Goal: Find contact information: Obtain details needed to contact an individual or organization

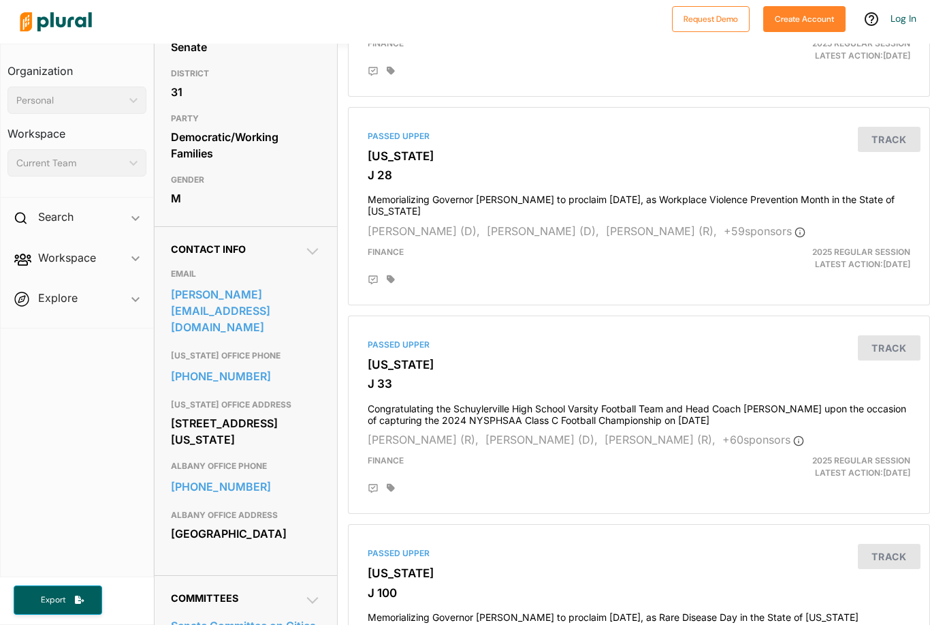
scroll to position [257, 3]
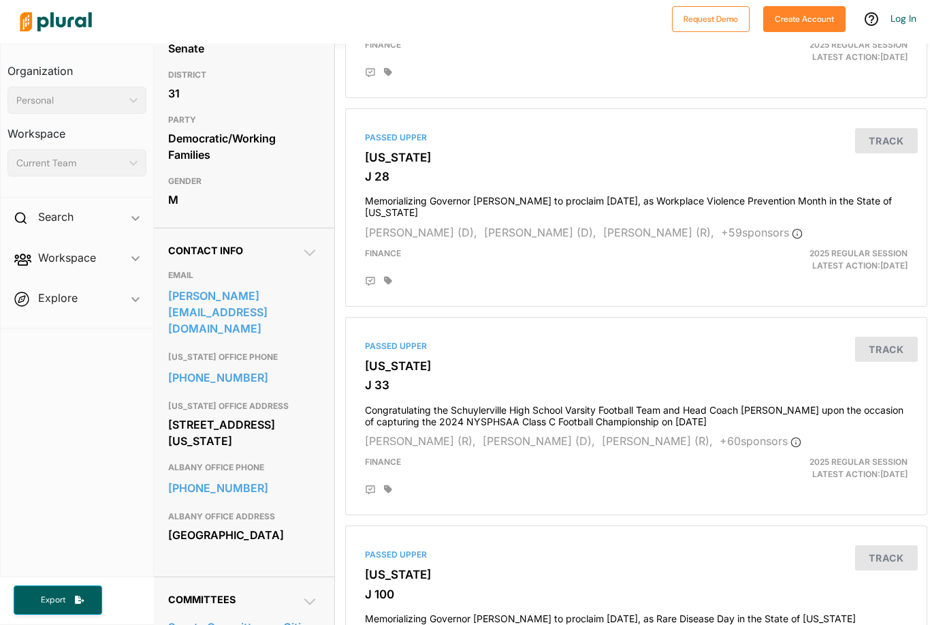
drag, startPoint x: 167, startPoint y: 368, endPoint x: 287, endPoint y: 390, distance: 122.4
click at [287, 390] on div "Contact Info EMAIL [PERSON_NAME][EMAIL_ADDRESS][DOMAIN_NAME] [US_STATE] OFFICE …" at bounding box center [243, 401] width 183 height 349
copy div "[STREET_ADDRESS][US_STATE]"
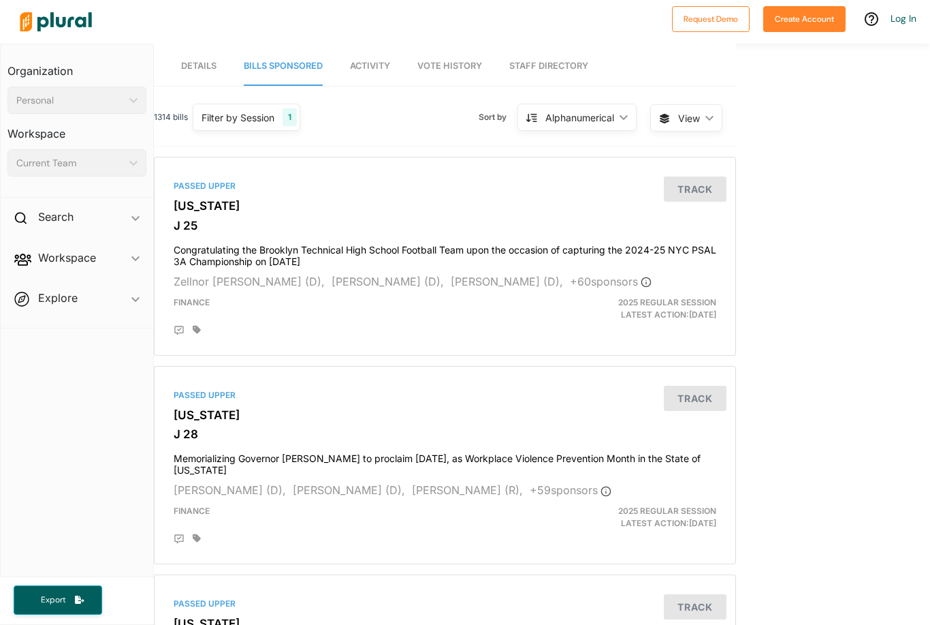
scroll to position [0, 0]
click at [213, 47] on link "Details" at bounding box center [198, 66] width 35 height 39
click at [219, 44] on nav "Details Bills Sponsored Activity Vote History Staff Directory" at bounding box center [445, 65] width 582 height 42
click at [193, 61] on span "Details" at bounding box center [198, 66] width 35 height 10
